Goal: Task Accomplishment & Management: Manage account settings

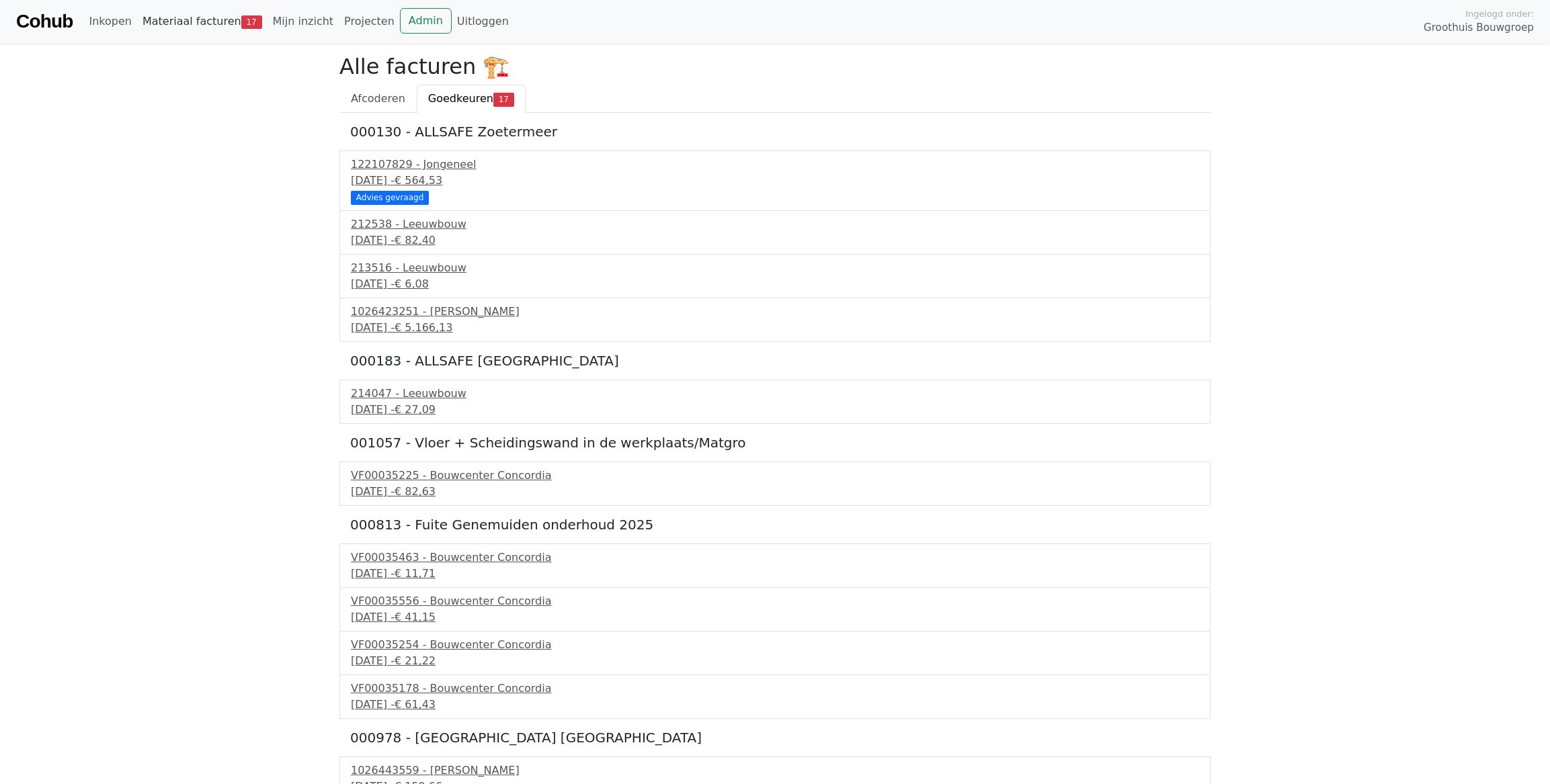
click at [186, 17] on link "Materiaal facturen 17" at bounding box center [202, 22] width 130 height 27
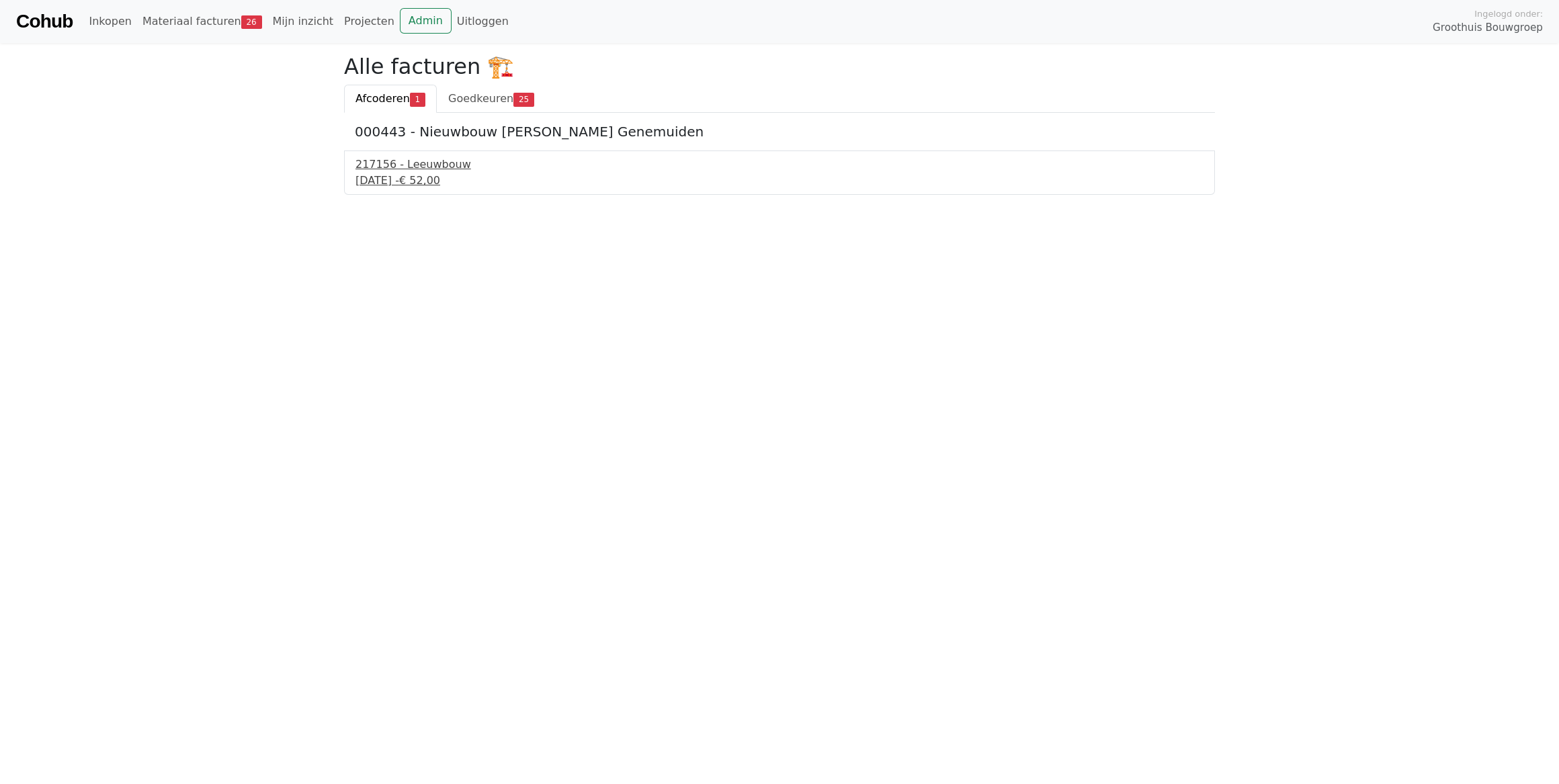
click at [425, 174] on div "25 september 2025 - € 52,00" at bounding box center [780, 180] width 848 height 16
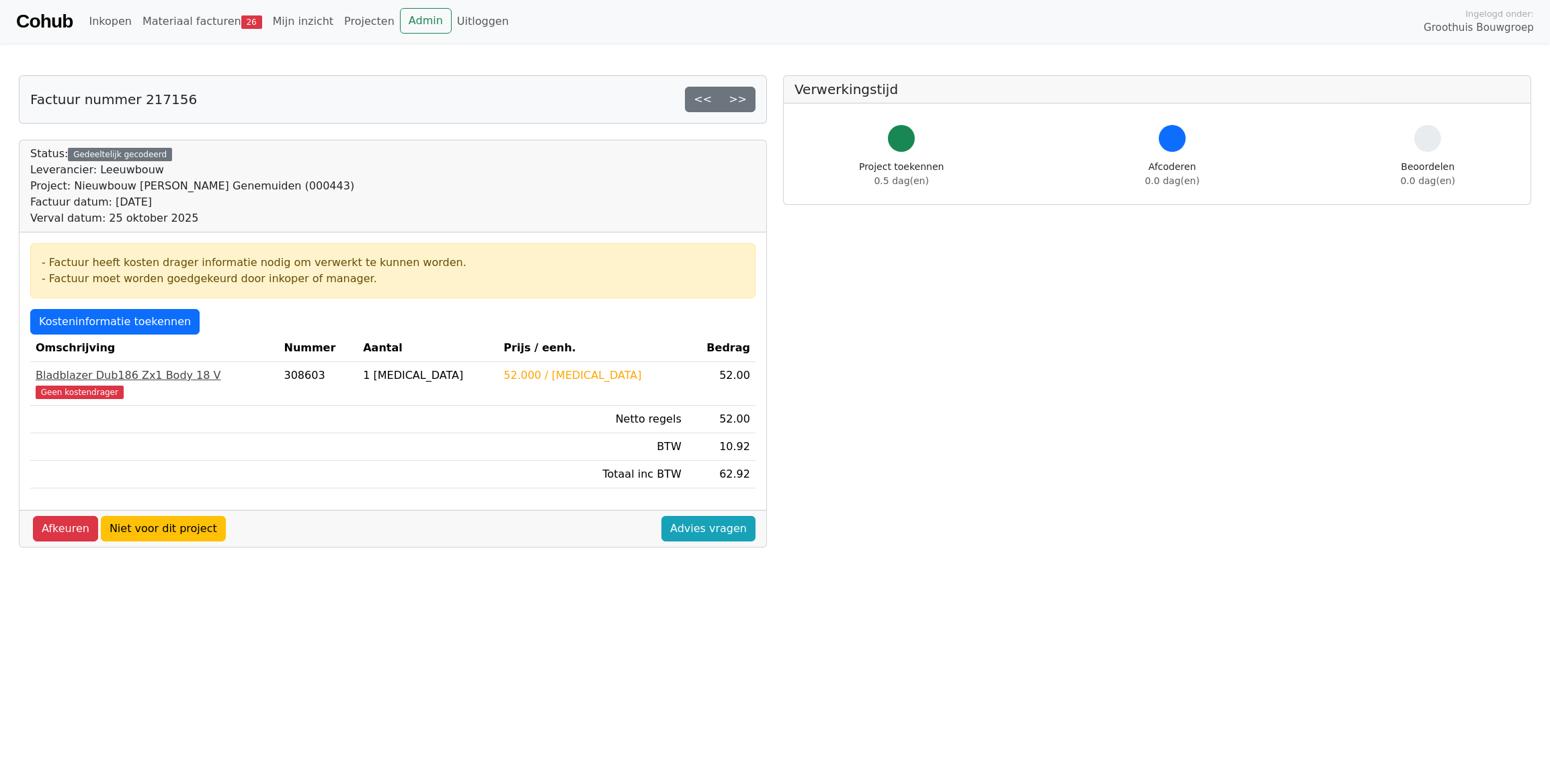
click at [73, 375] on div "Bladblazer Dub186 Zx1 Body 18 V" at bounding box center [154, 375] width 238 height 16
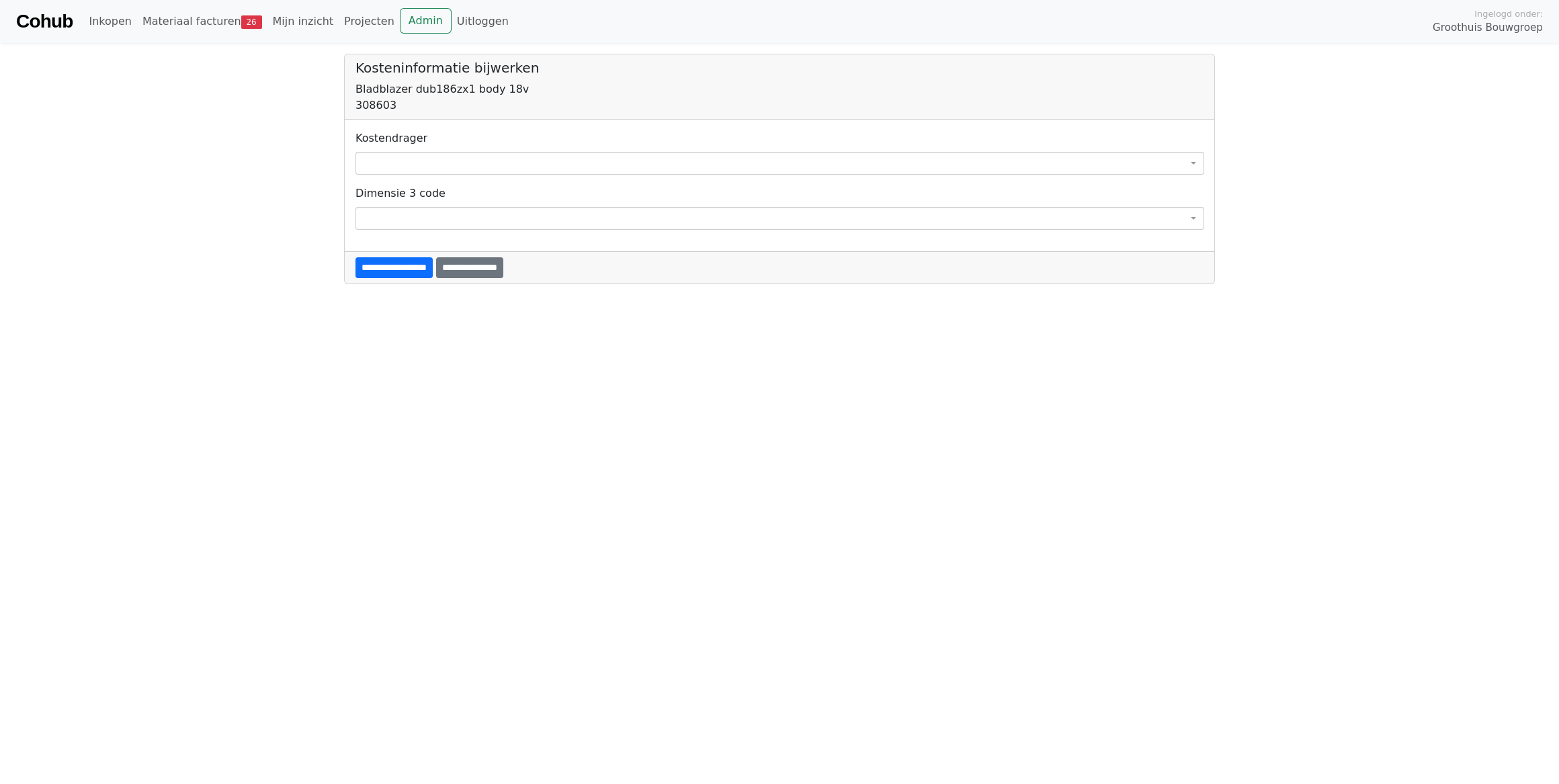
click at [423, 166] on span at bounding box center [780, 163] width 849 height 23
click at [241, 24] on span "26" at bounding box center [252, 23] width 21 height 14
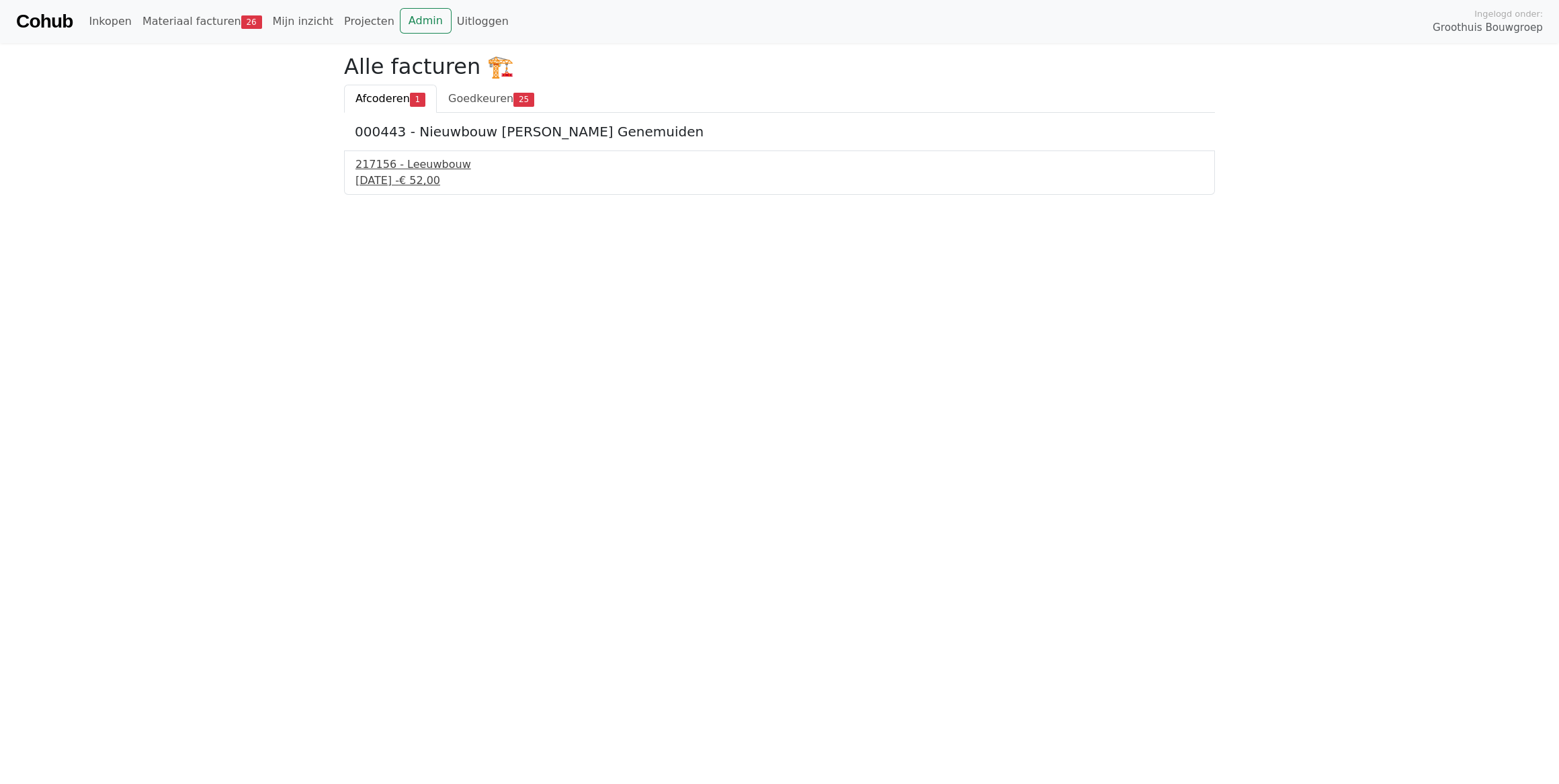
click at [428, 172] on div "25 september 2025 - € 52,00" at bounding box center [780, 180] width 848 height 16
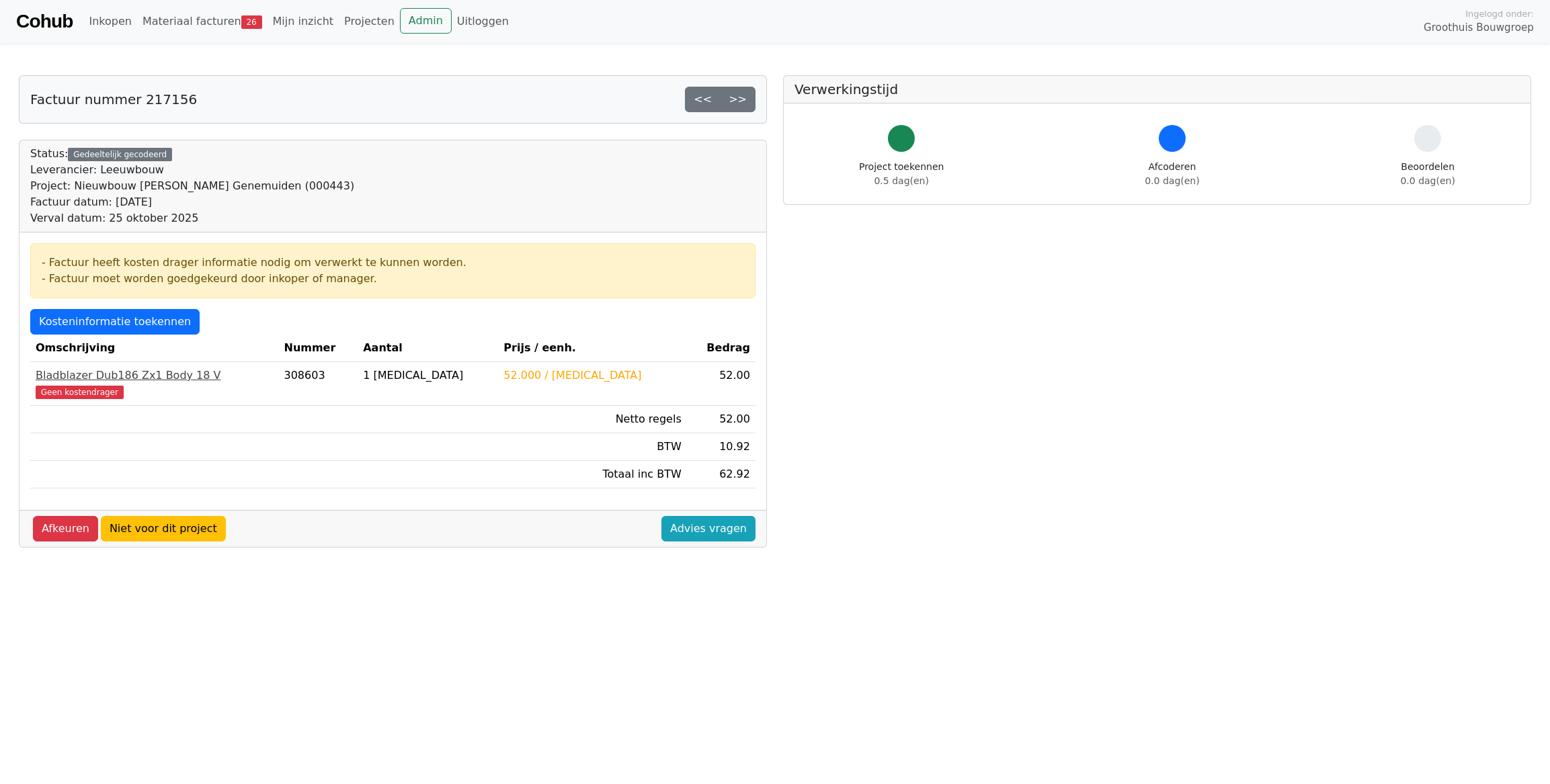
click at [100, 372] on div "Bladblazer Dub186 Zx1 Body 18 V" at bounding box center [154, 375] width 238 height 16
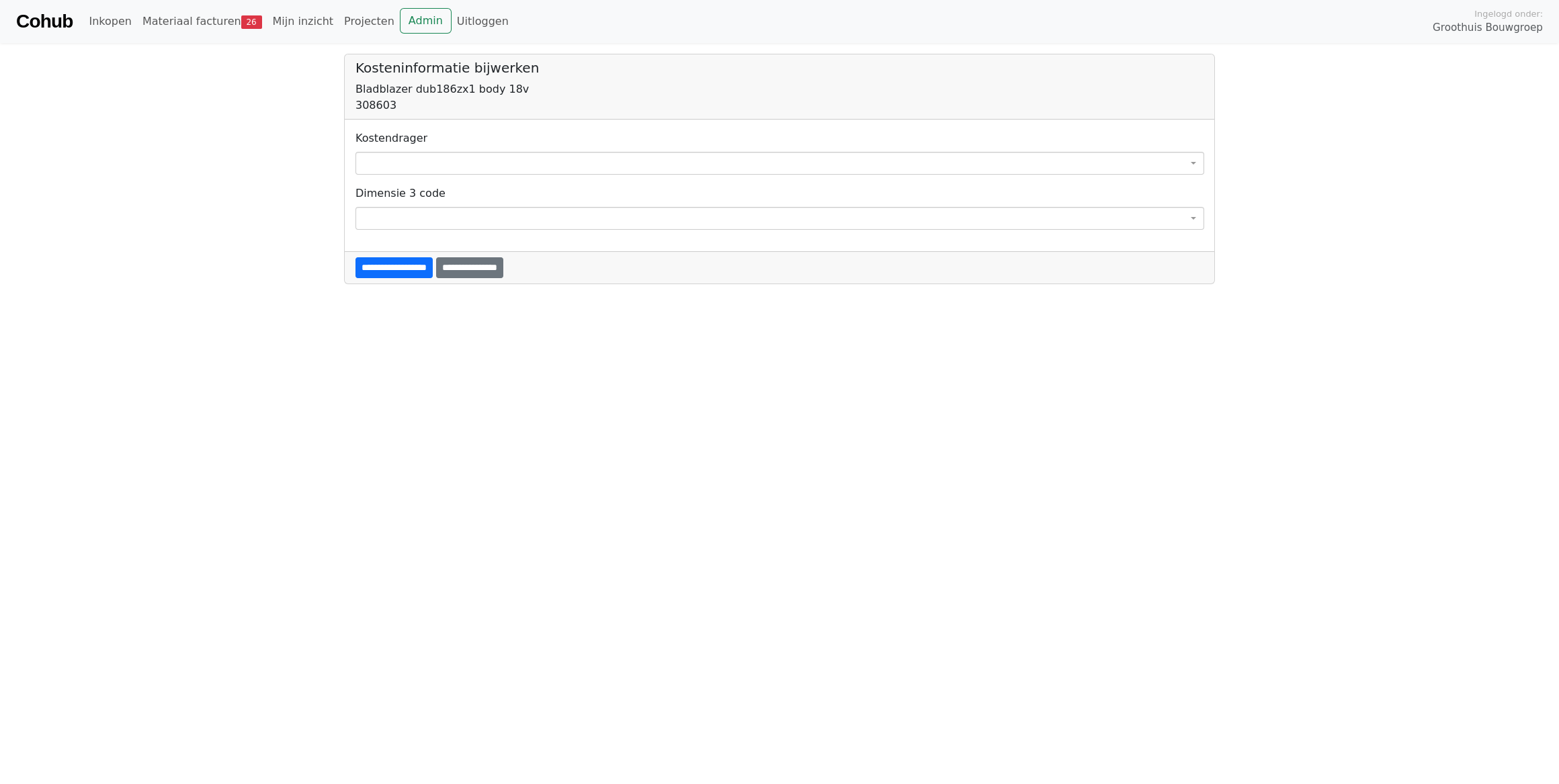
click at [435, 162] on span at bounding box center [780, 163] width 849 height 23
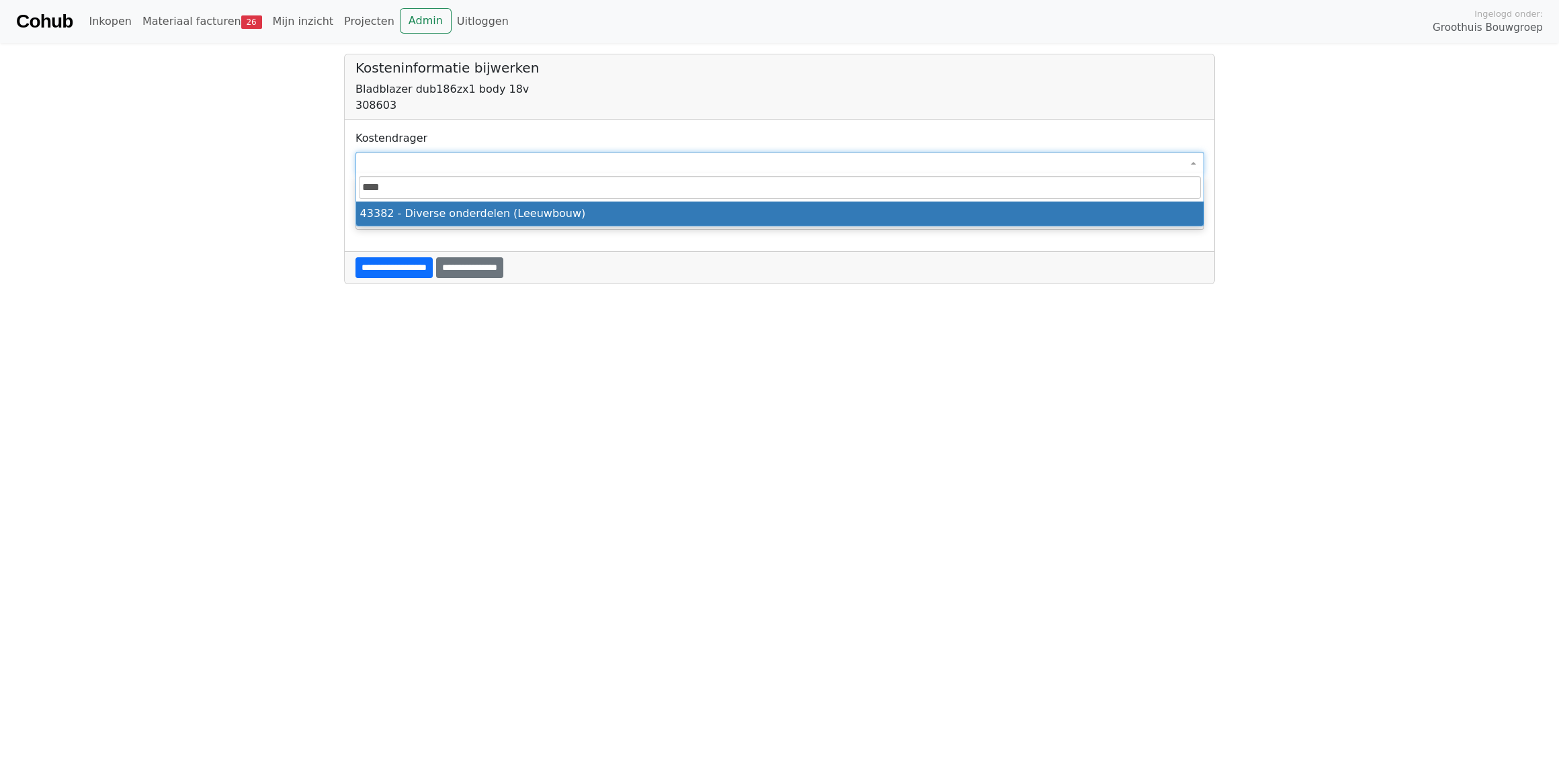
type input "*****"
select select "****"
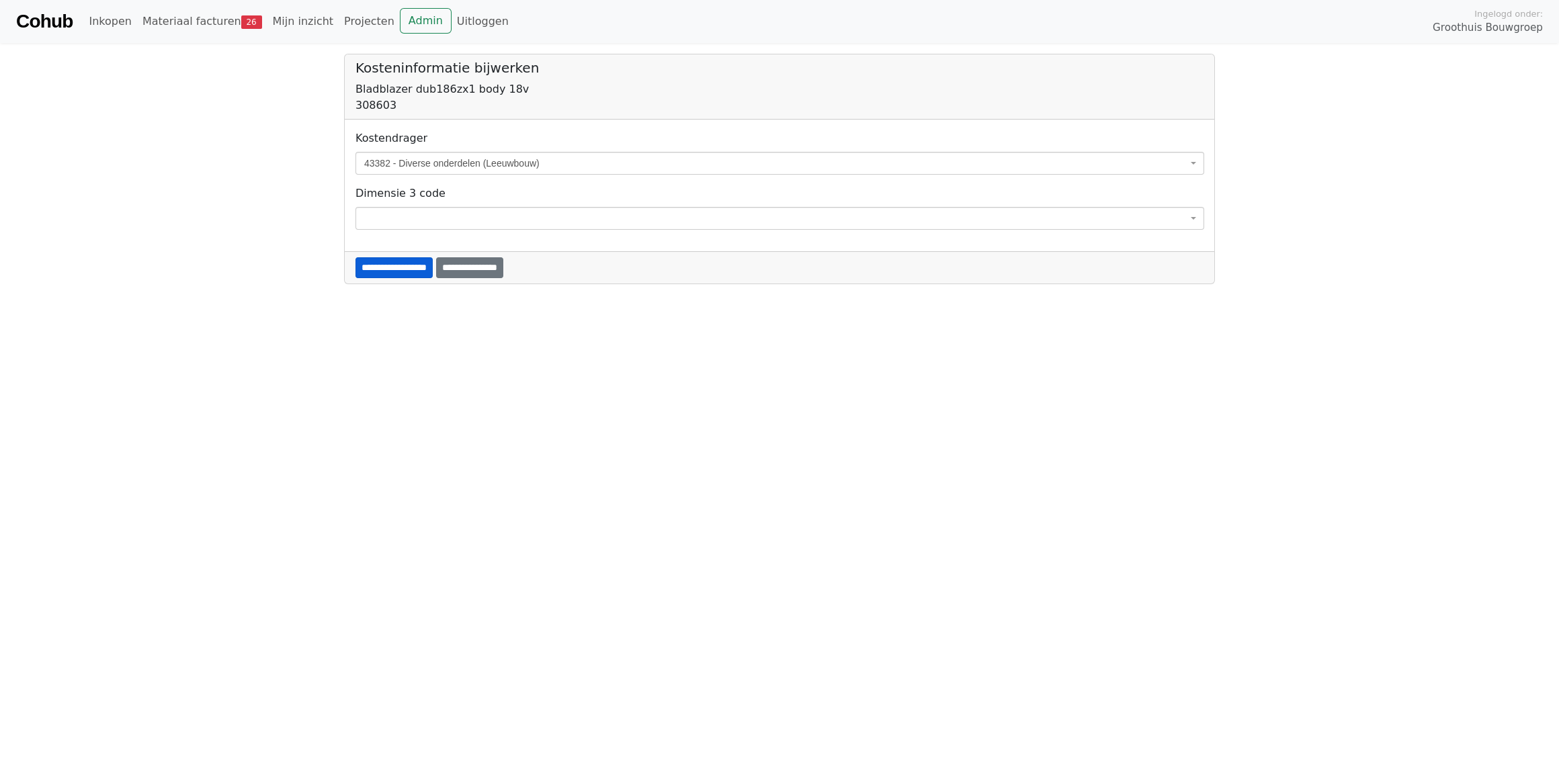
click at [383, 269] on input "**********" at bounding box center [394, 268] width 78 height 21
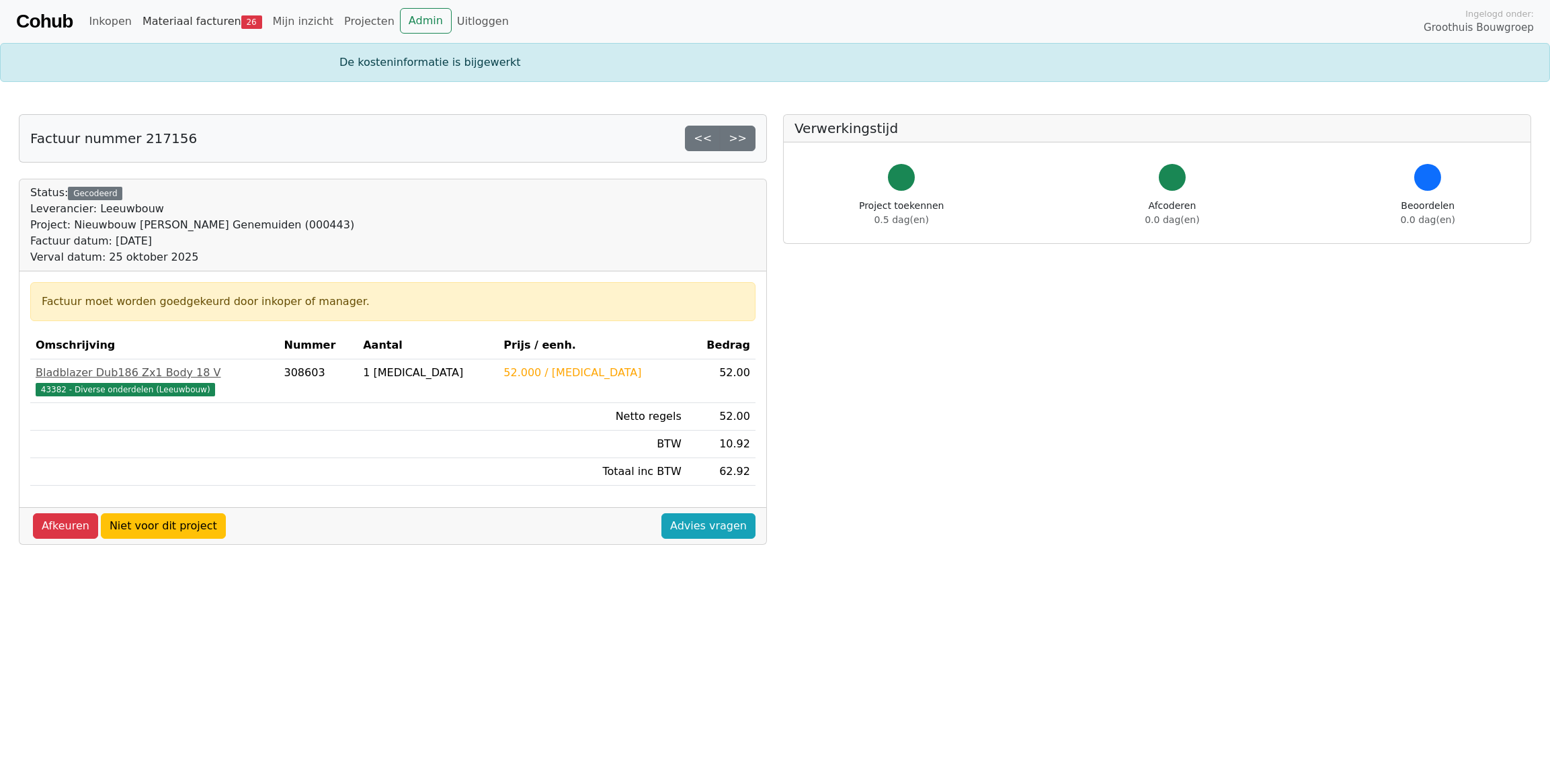
click at [194, 26] on link "Materiaal facturen 26" at bounding box center [202, 22] width 130 height 27
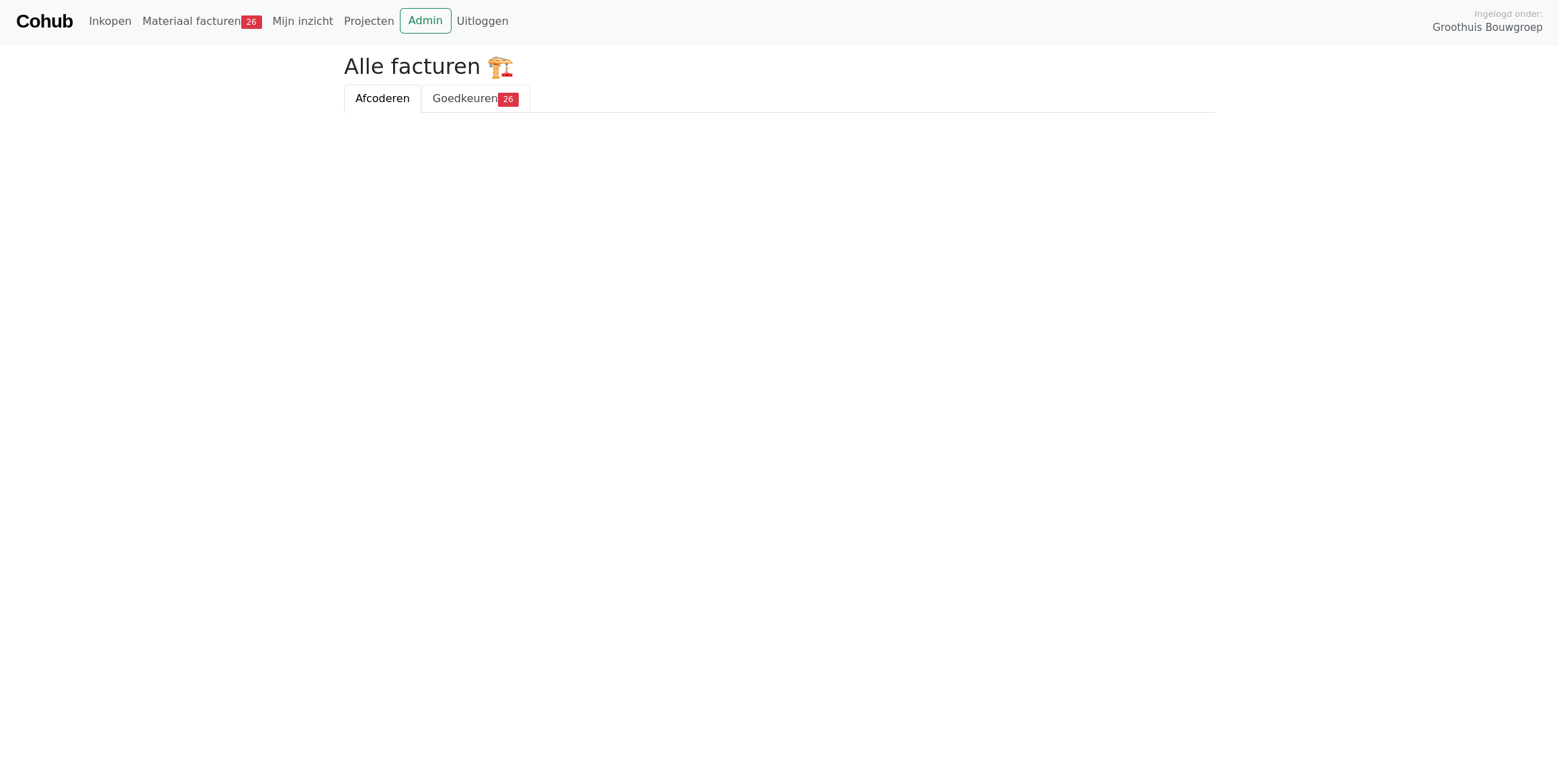
click at [461, 108] on link "Goedkeuren 26" at bounding box center [476, 98] width 109 height 28
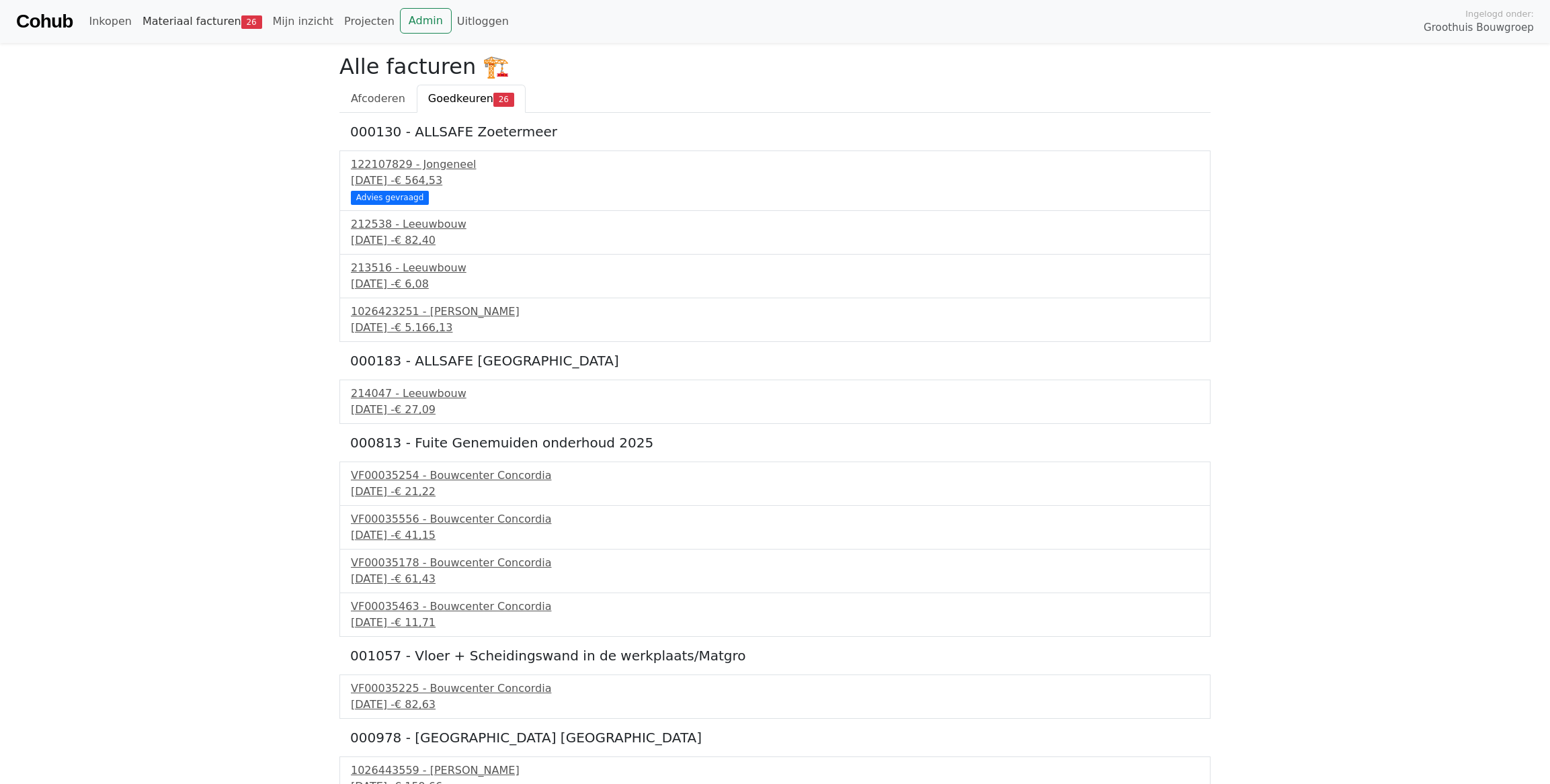
click at [156, 28] on link "Materiaal facturen 26" at bounding box center [202, 22] width 130 height 27
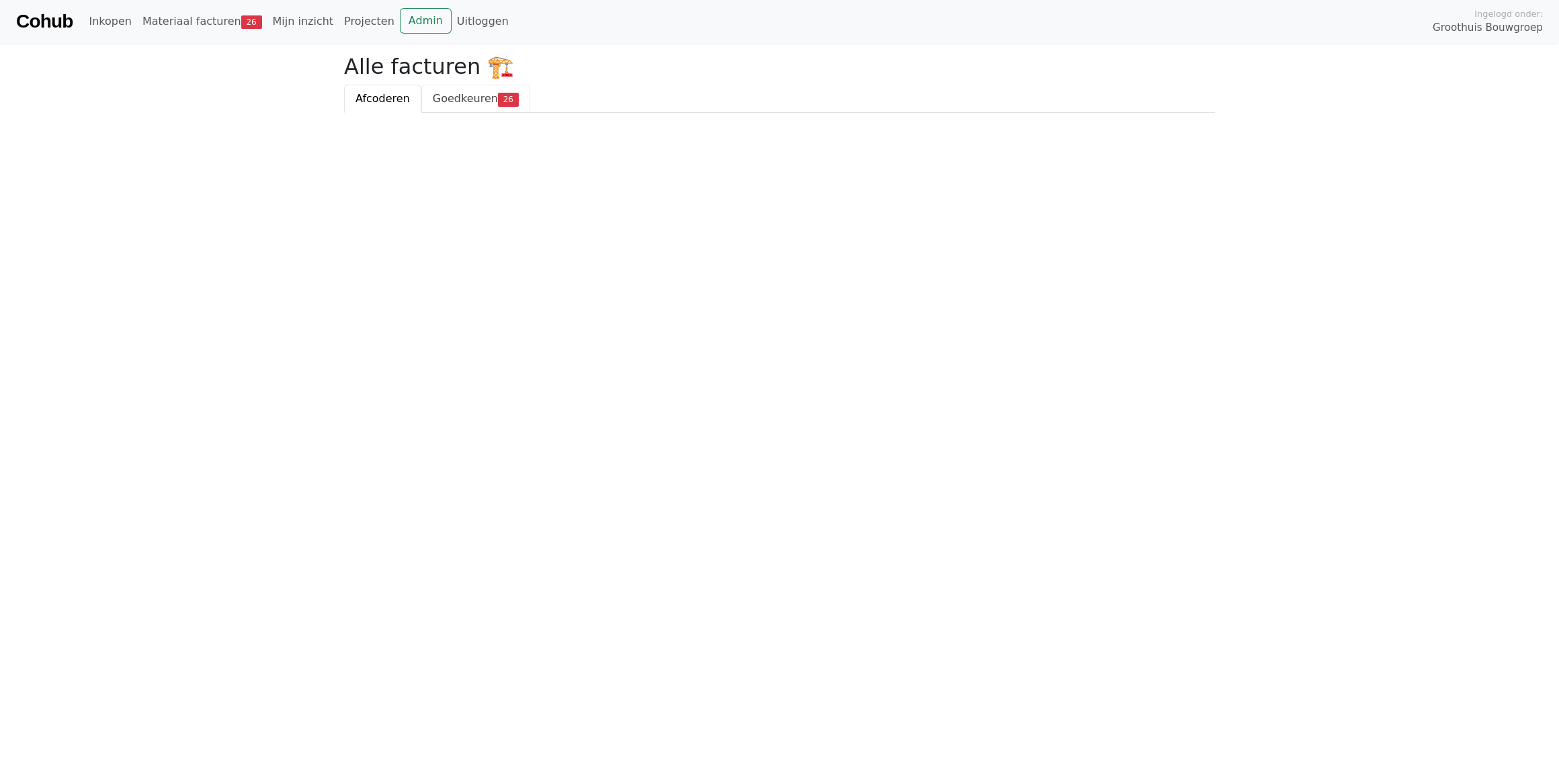
click at [464, 102] on span "Goedkeuren" at bounding box center [465, 98] width 66 height 13
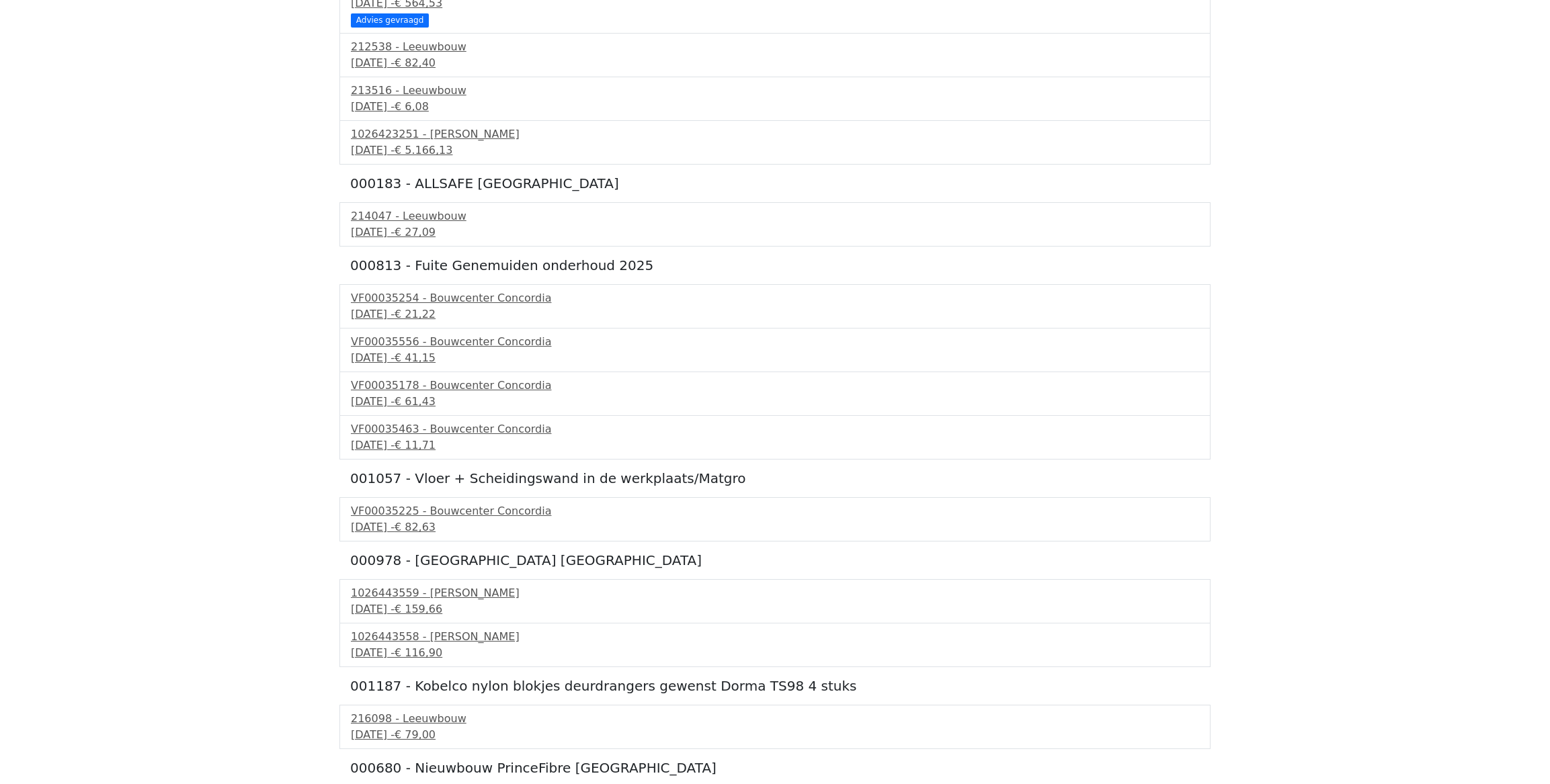
scroll to position [183, 0]
